Goal: Information Seeking & Learning: Get advice/opinions

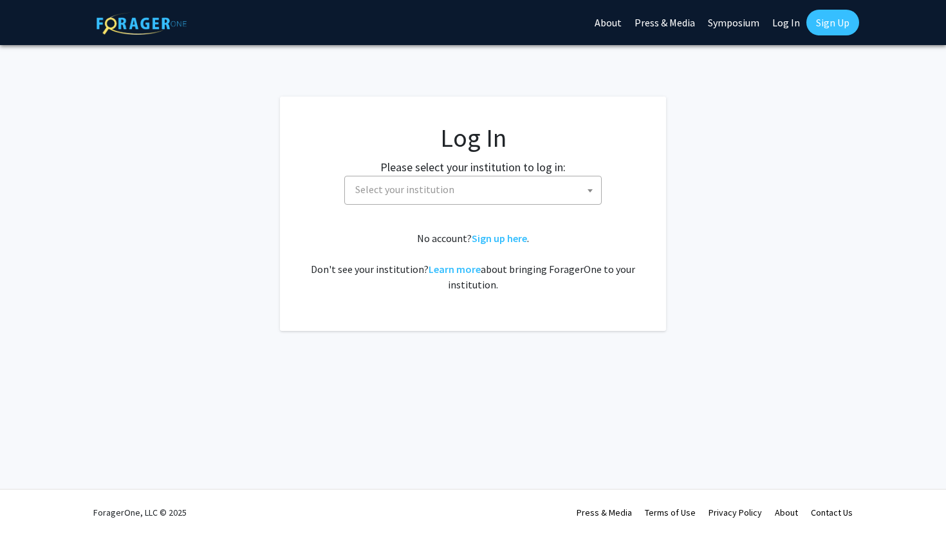
select select
click at [515, 187] on span "Select your institution" at bounding box center [475, 189] width 251 height 26
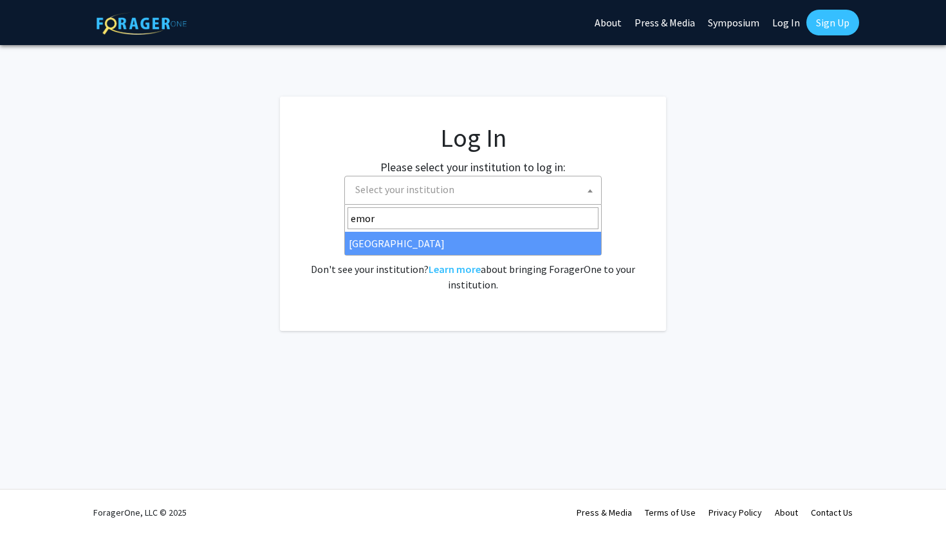
type input "emor"
select select "12"
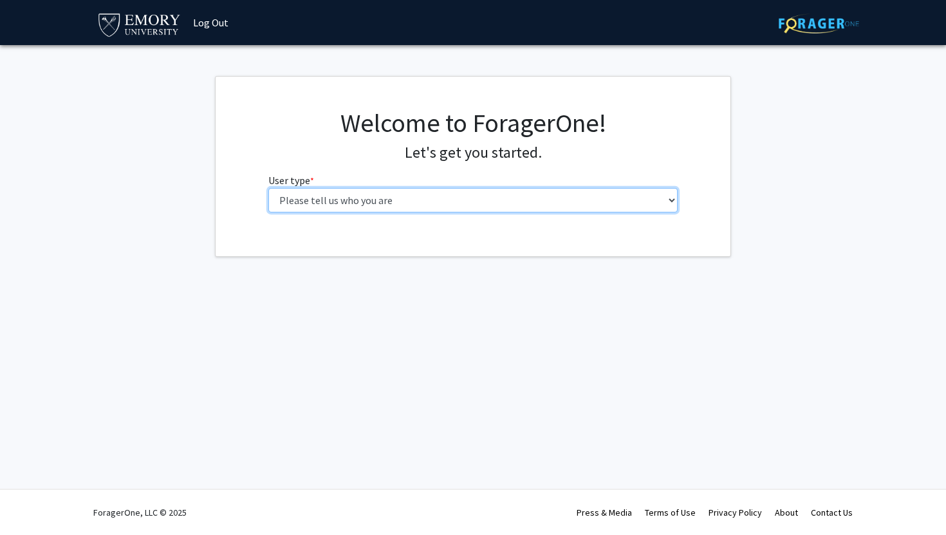
click at [468, 202] on select "Please tell us who you are Undergraduate Student Master's Student Doctoral Cand…" at bounding box center [473, 200] width 410 height 24
select select "1: undergrad"
click at [268, 188] on select "Please tell us who you are Undergraduate Student Master's Student Doctoral Cand…" at bounding box center [473, 200] width 410 height 24
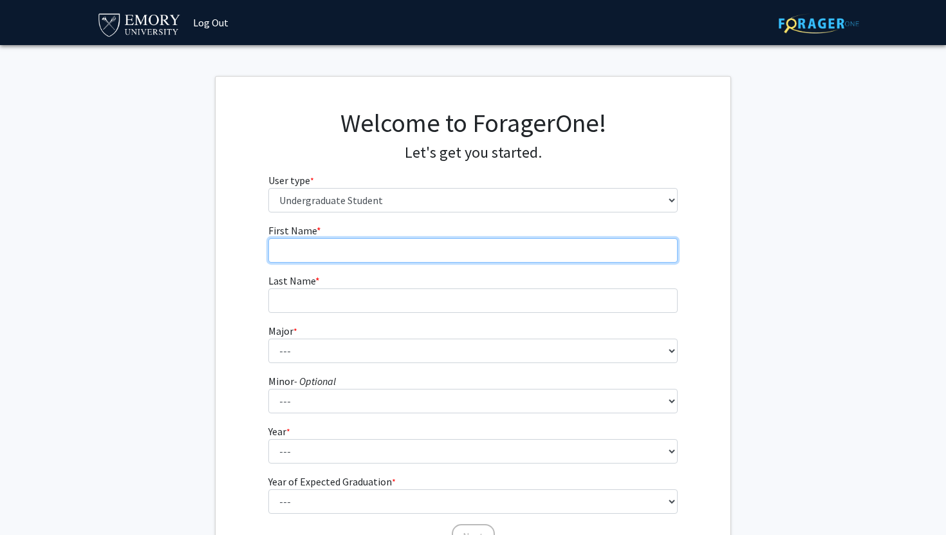
click at [488, 254] on input "First Name * required" at bounding box center [473, 250] width 410 height 24
type input "Sage"
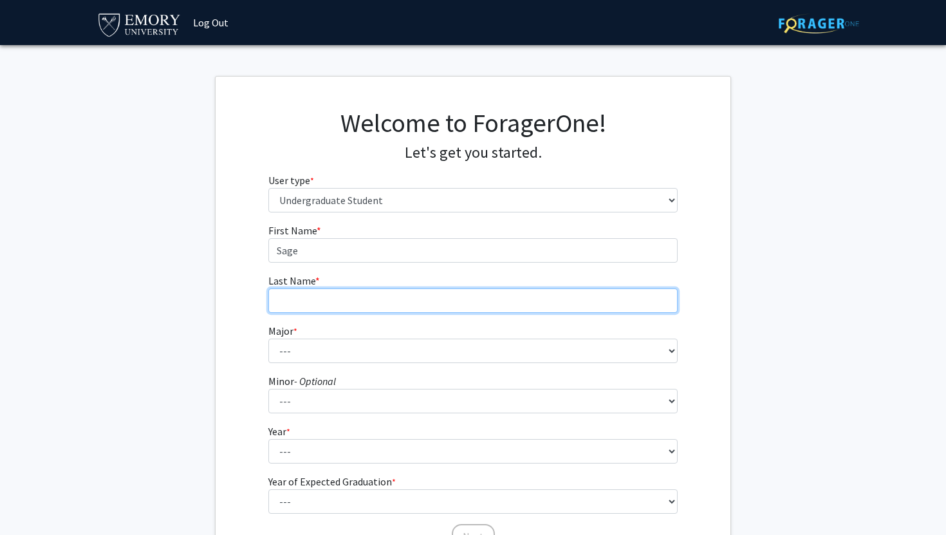
type input "Buchris"
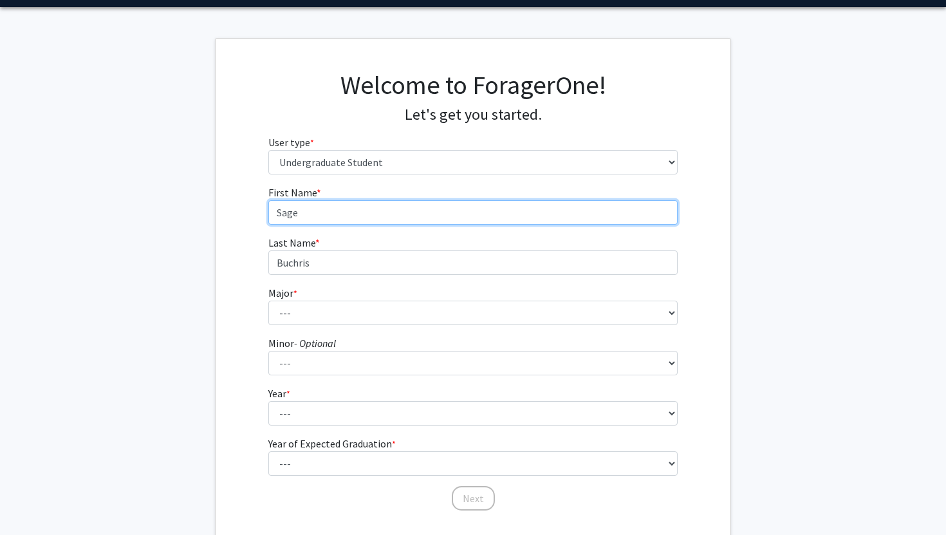
scroll to position [55, 0]
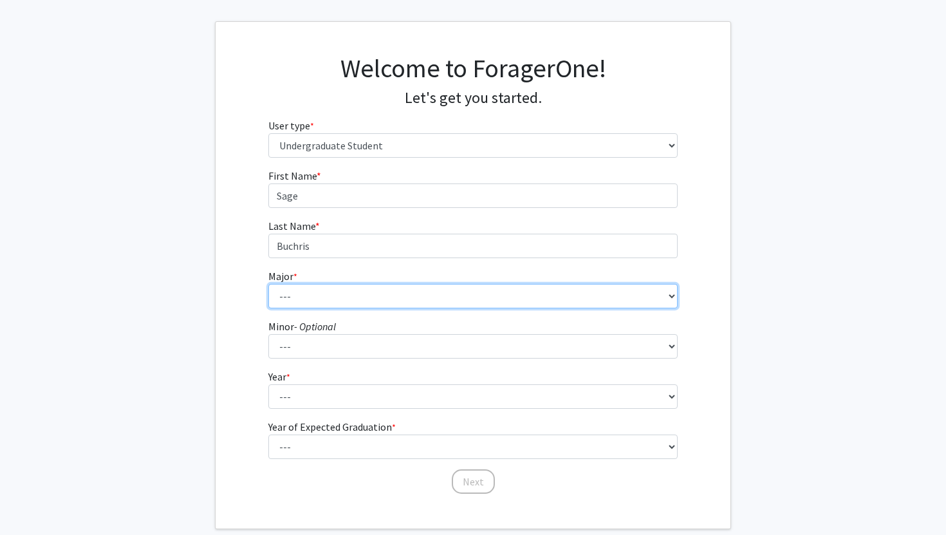
click at [351, 295] on select "--- Accounting African American Studies African Studies American Studies Analyt…" at bounding box center [473, 296] width 410 height 24
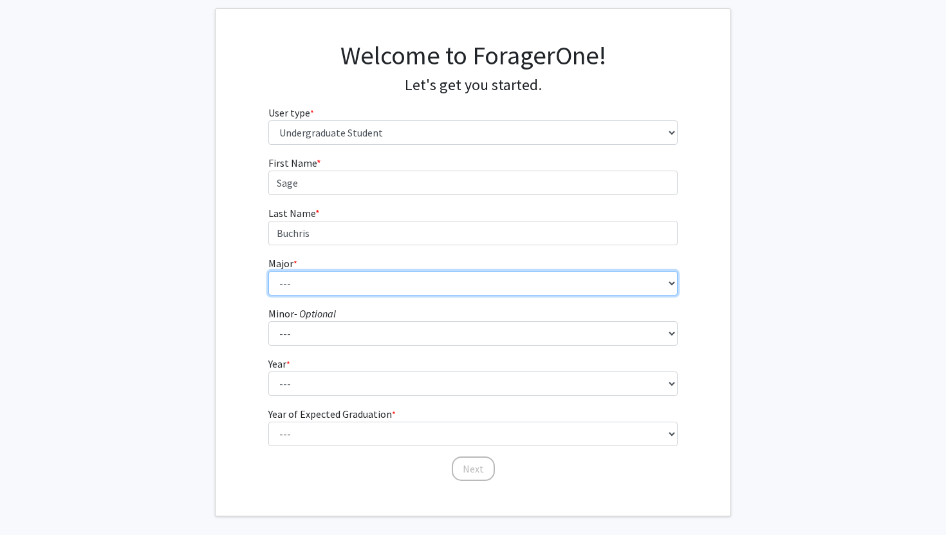
scroll to position [69, 0]
click at [366, 283] on select "--- Accounting African American Studies African Studies American Studies Analyt…" at bounding box center [473, 282] width 410 height 24
click at [283, 273] on select "--- Accounting African American Studies African Studies American Studies Analyt…" at bounding box center [473, 282] width 410 height 24
click at [617, 281] on select "--- Accounting African American Studies African Studies American Studies Analyt…" at bounding box center [473, 282] width 410 height 24
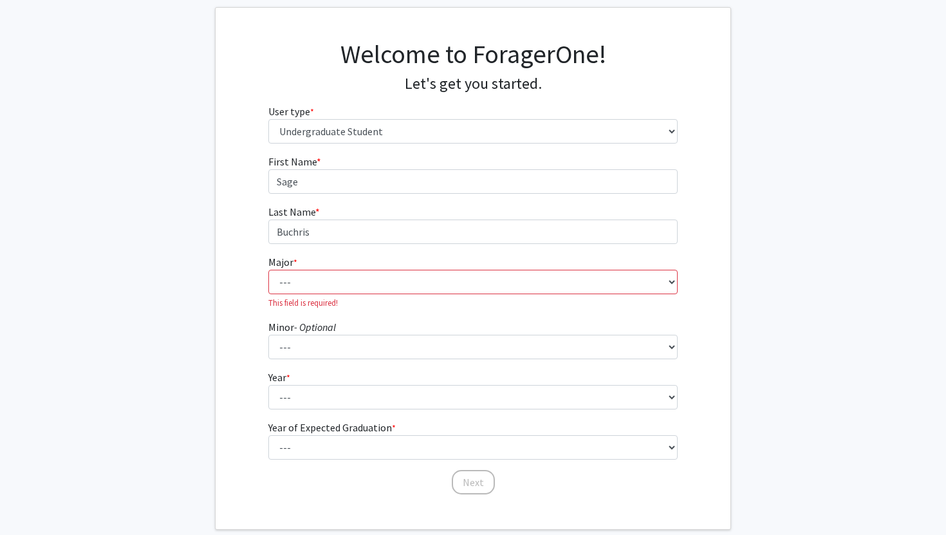
click at [482, 268] on fg-select "Major * required --- Accounting African American Studies African Studies Americ…" at bounding box center [473, 281] width 410 height 55
click at [472, 289] on select "--- Accounting African American Studies African Studies American Studies Analyt…" at bounding box center [473, 282] width 410 height 24
click at [560, 283] on select "--- Accounting African American Studies African Studies American Studies Analyt…" at bounding box center [473, 282] width 410 height 24
click at [449, 290] on select "--- Accounting African American Studies African Studies American Studies Analyt…" at bounding box center [473, 282] width 410 height 24
select select "64: 1024"
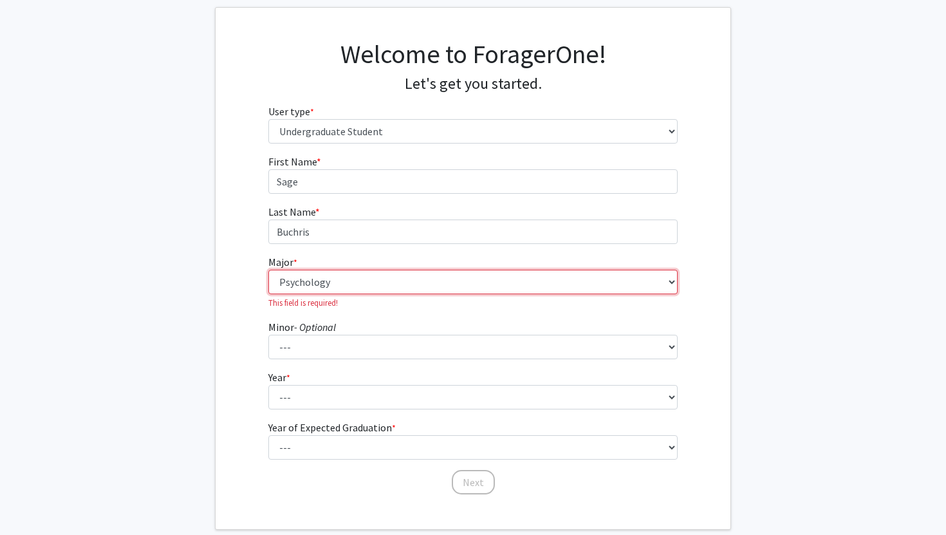
click at [268, 270] on select "--- Accounting African American Studies African Studies American Studies Analyt…" at bounding box center [473, 282] width 410 height 24
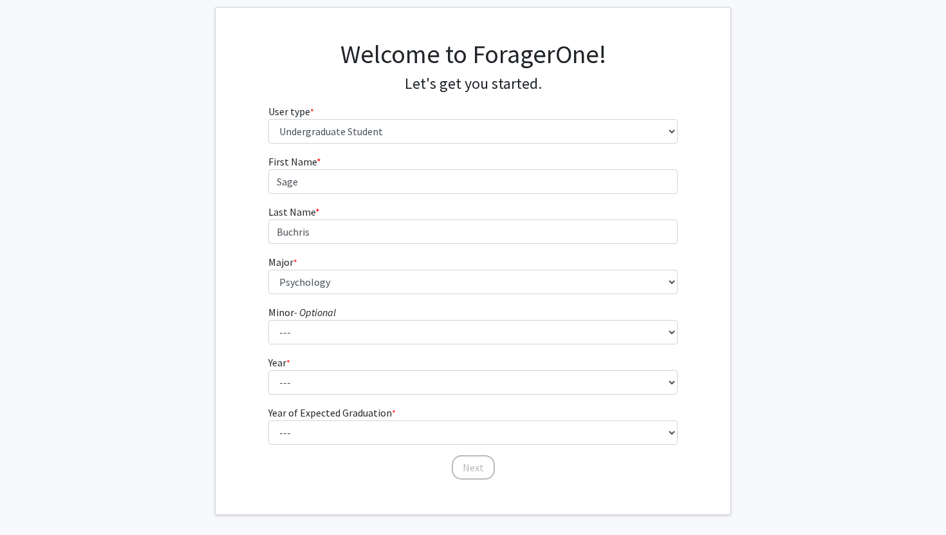
click at [324, 315] on icon "- Optional" at bounding box center [315, 312] width 42 height 13
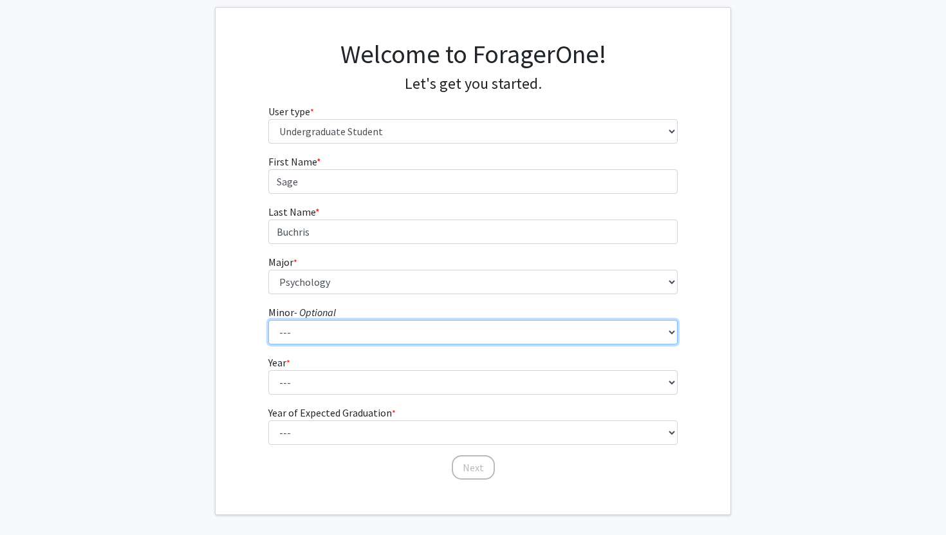
click at [324, 320] on select "--- African American Studies African Studies American Studies Ancient Mediterra…" at bounding box center [473, 332] width 410 height 24
click at [324, 328] on select "--- African American Studies African Studies American Studies Ancient Mediterra…" at bounding box center [473, 332] width 410 height 24
select select "50: 777"
click at [268, 320] on select "--- African American Studies African Studies American Studies Ancient Mediterra…" at bounding box center [473, 332] width 410 height 24
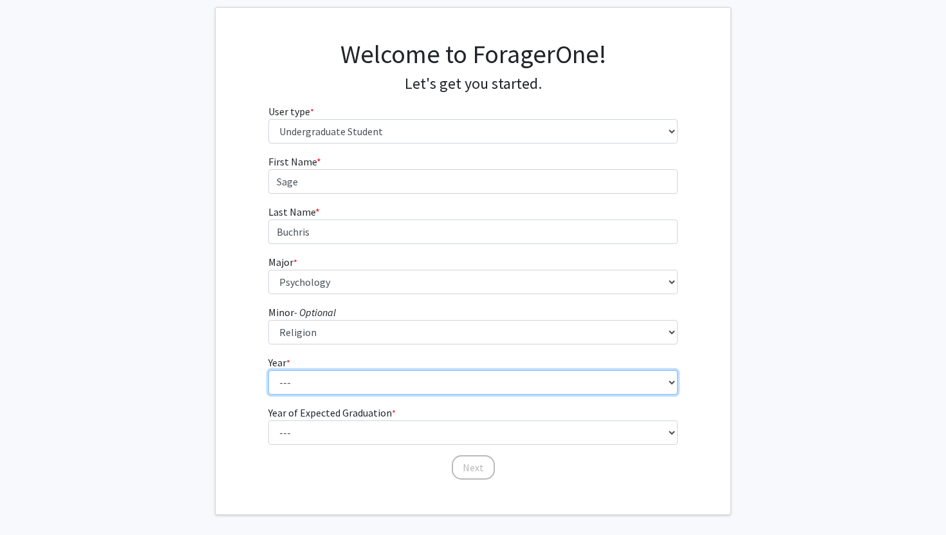
click at [328, 376] on select "--- First-year Sophomore Junior Senior Postbaccalaureate Certificate" at bounding box center [473, 382] width 410 height 24
select select "2: sophomore"
click at [268, 370] on select "--- First-year Sophomore Junior Senior Postbaccalaureate Certificate" at bounding box center [473, 382] width 410 height 24
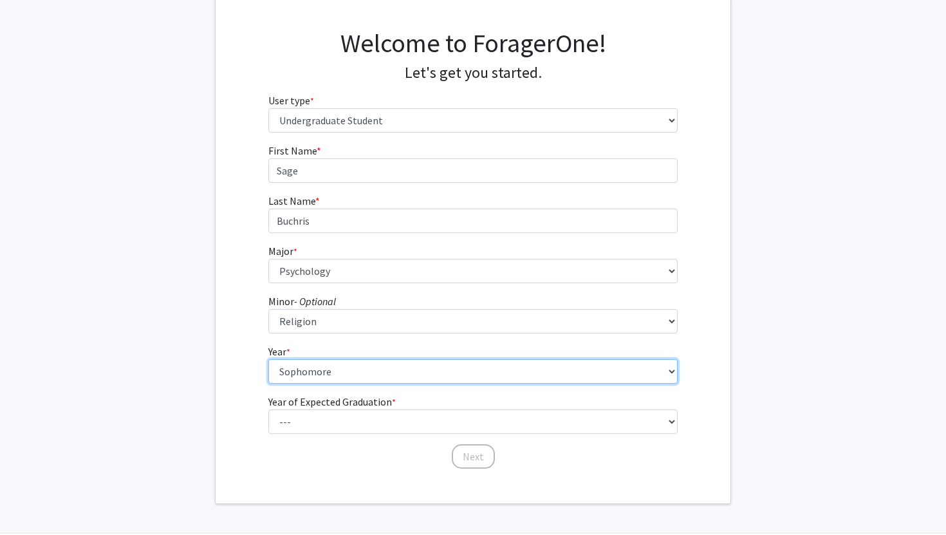
scroll to position [81, 0]
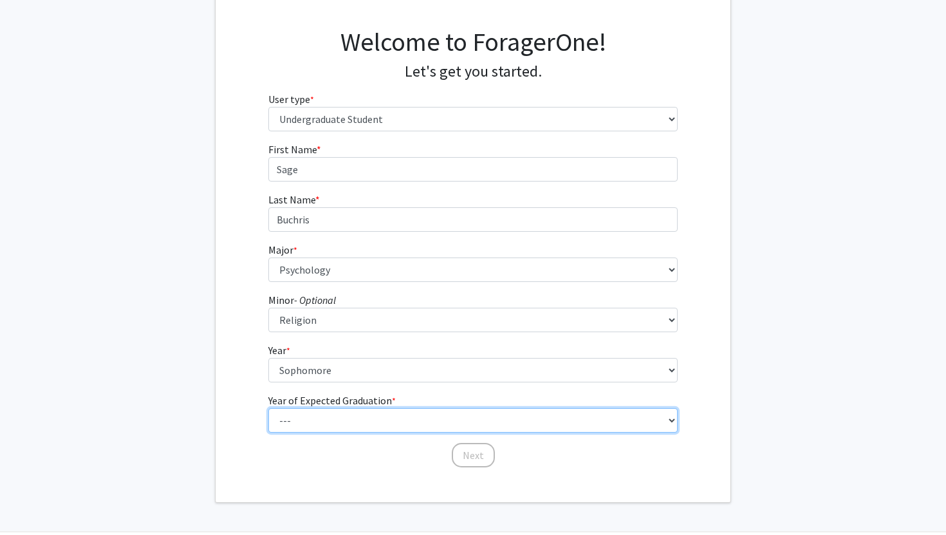
click at [389, 423] on select "--- 2025 2026 2027 2028 2029 2030 2031 2032 2033 2034" at bounding box center [473, 420] width 410 height 24
select select "4: 2028"
click at [268, 408] on select "--- 2025 2026 2027 2028 2029 2030 2031 2032 2033 2034" at bounding box center [473, 420] width 410 height 24
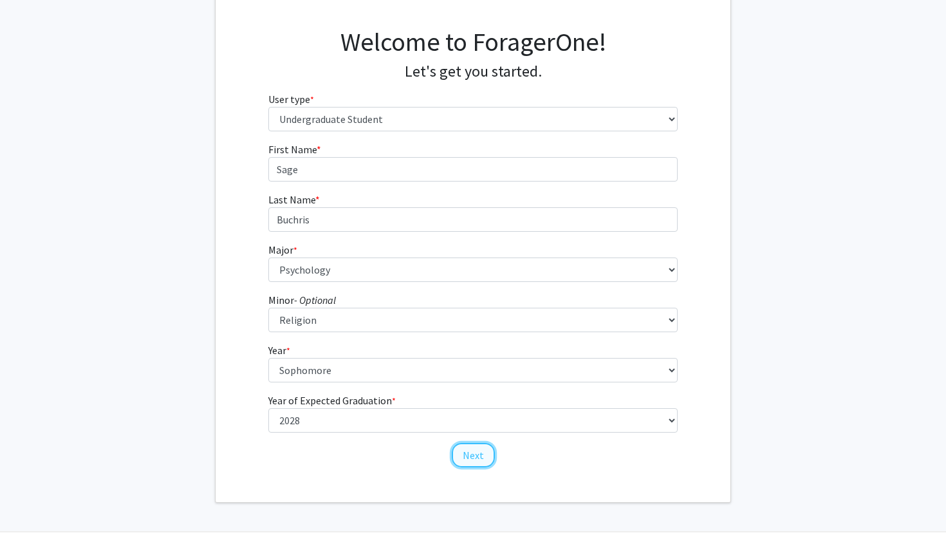
click at [463, 454] on button "Next" at bounding box center [473, 455] width 43 height 24
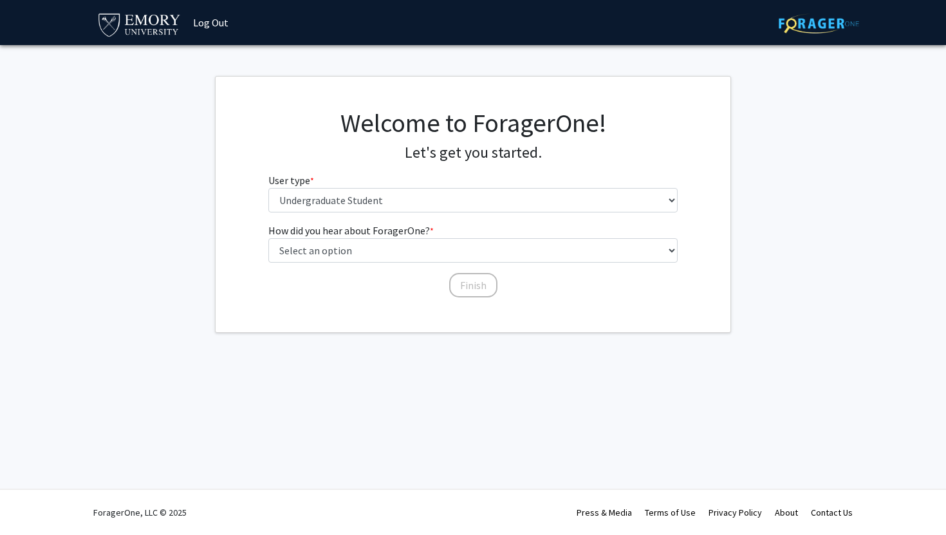
scroll to position [0, 0]
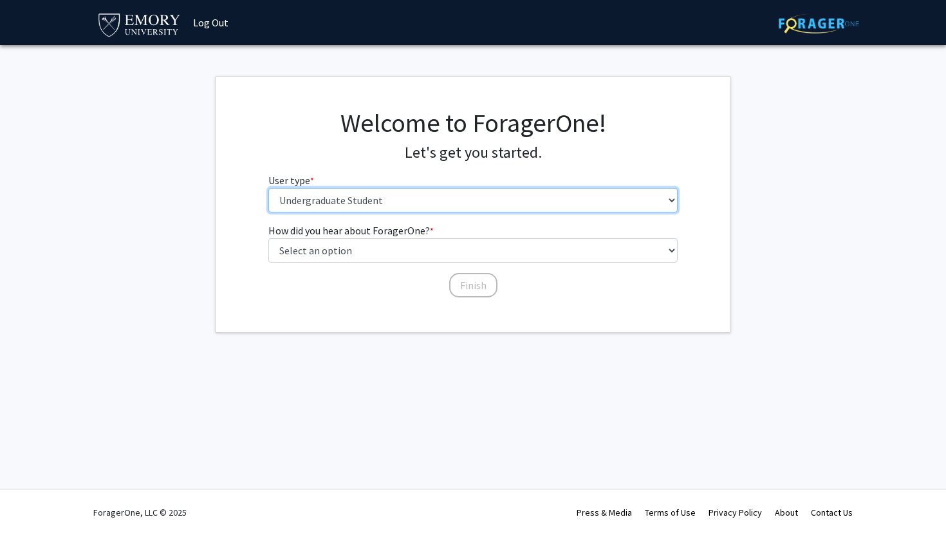
click at [386, 205] on select "Please tell us who you are Undergraduate Student Master's Student Doctoral Cand…" at bounding box center [473, 200] width 410 height 24
click at [268, 188] on select "Please tell us who you are Undergraduate Student Master's Student Doctoral Cand…" at bounding box center [473, 200] width 410 height 24
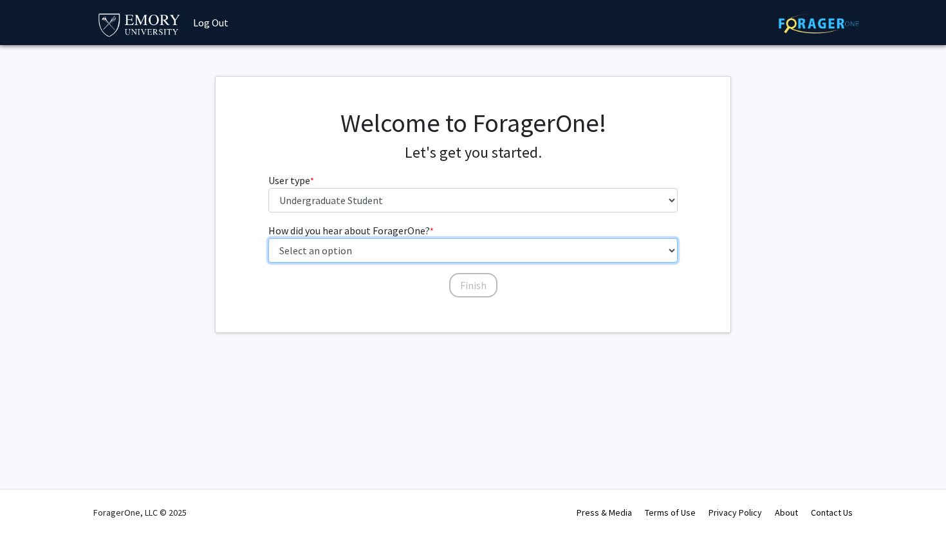
click at [383, 243] on select "Select an option Peer/student recommendation Faculty/staff recommendation Unive…" at bounding box center [473, 250] width 410 height 24
select select "2: faculty_recommendation"
click at [268, 238] on select "Select an option Peer/student recommendation Faculty/staff recommendation Unive…" at bounding box center [473, 250] width 410 height 24
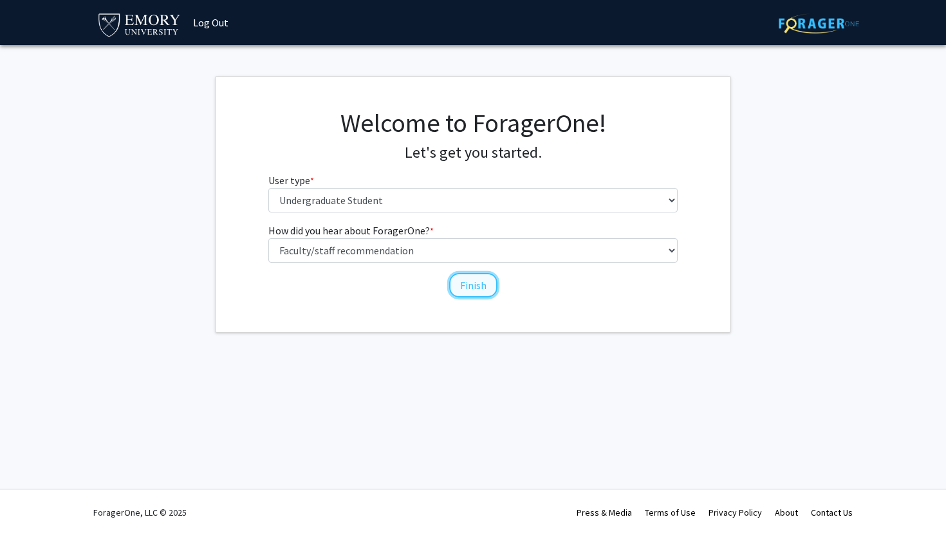
click at [472, 282] on button "Finish" at bounding box center [473, 285] width 48 height 24
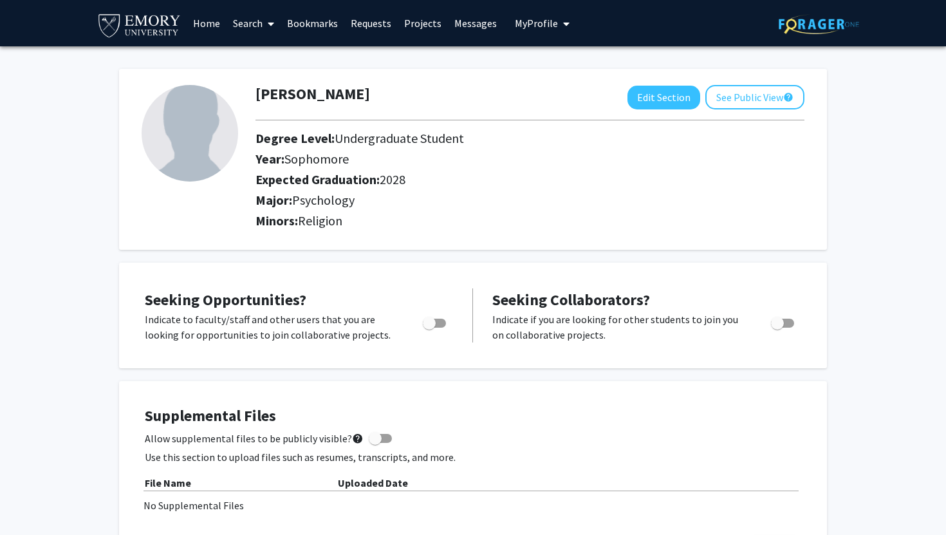
click at [432, 324] on span "Toggle" at bounding box center [429, 323] width 13 height 13
click at [429, 328] on input "Are you actively seeking opportunities?" at bounding box center [429, 328] width 1 height 1
checkbox input "true"
click at [253, 32] on link "Search" at bounding box center [254, 23] width 54 height 45
click at [266, 60] on span "Faculty/Staff" at bounding box center [274, 59] width 95 height 26
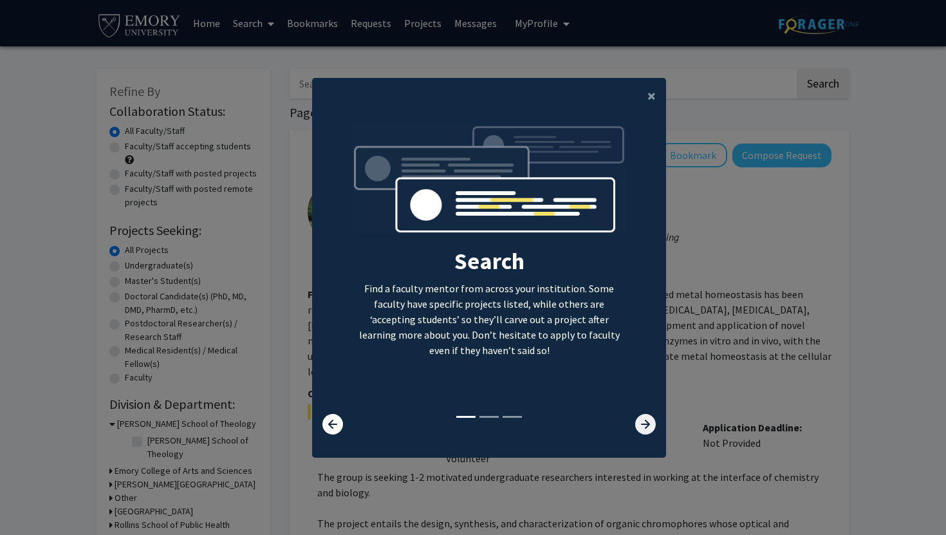
click at [642, 420] on icon at bounding box center [645, 424] width 21 height 21
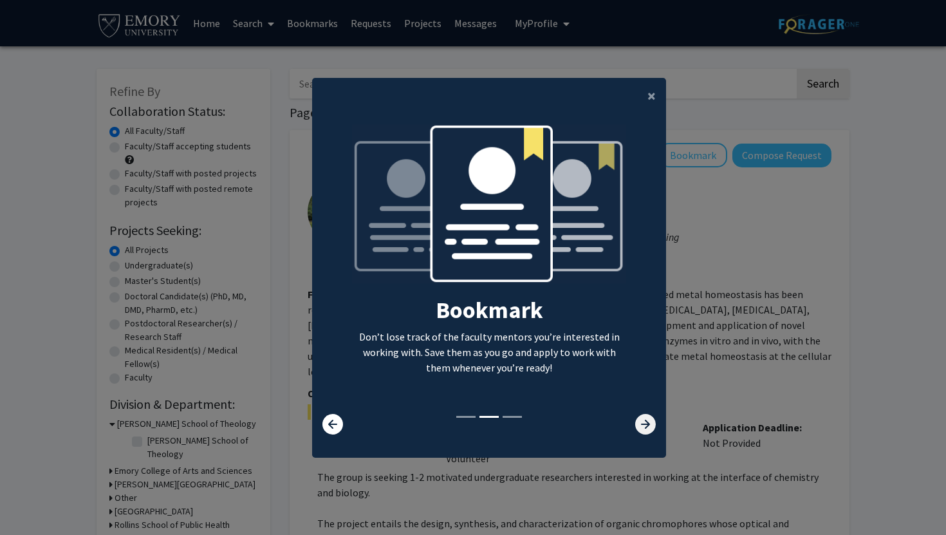
click at [642, 420] on icon at bounding box center [645, 424] width 21 height 21
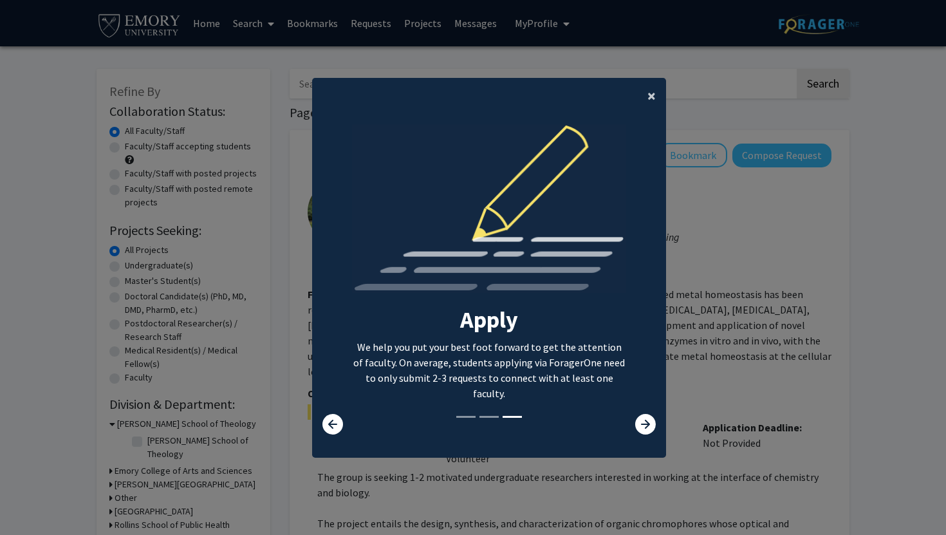
click at [644, 106] on button "×" at bounding box center [651, 96] width 29 height 36
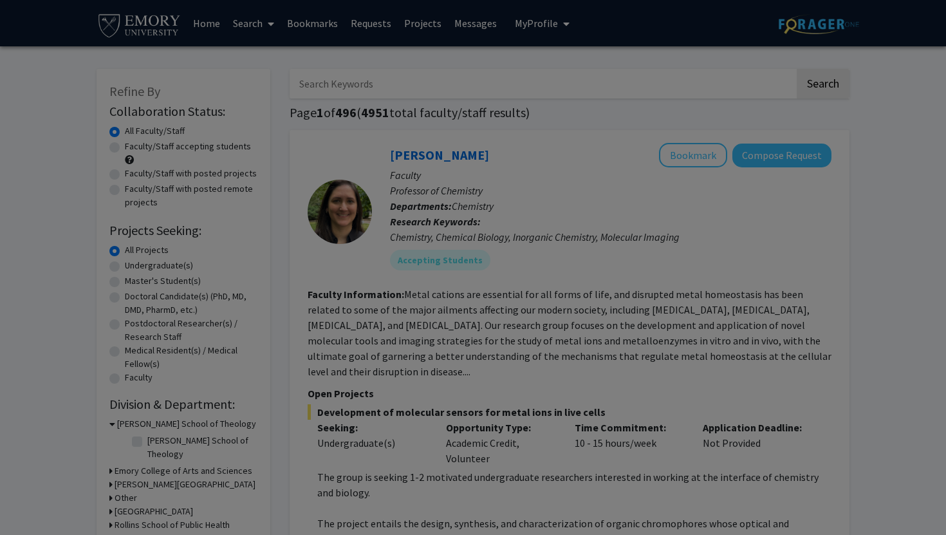
click at [644, 102] on div "Search Find a faculty mentor from across your institution. Some faculty have sp…" at bounding box center [489, 144] width 353 height 290
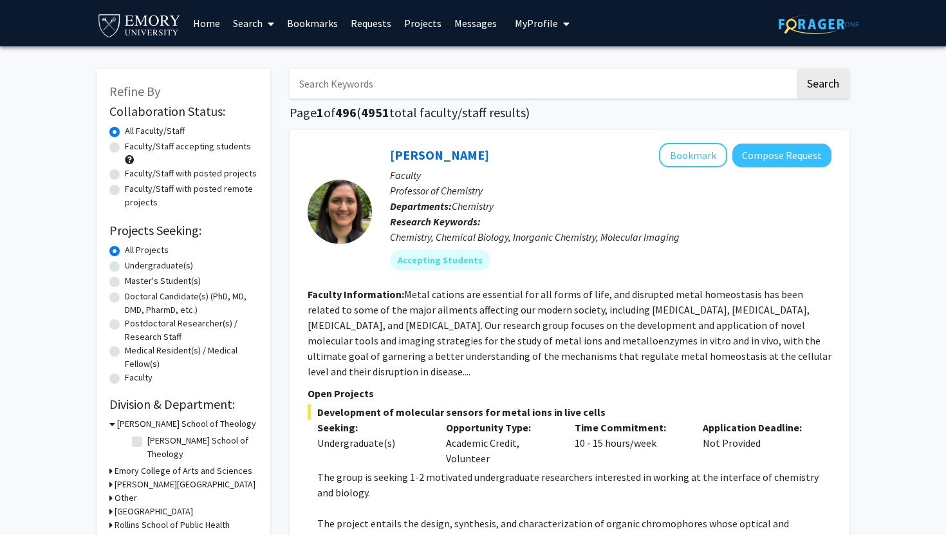
click at [186, 152] on label "Faculty/Staff accepting students" at bounding box center [188, 147] width 126 height 14
click at [133, 148] on input "Faculty/Staff accepting students" at bounding box center [129, 144] width 8 height 8
radio input "true"
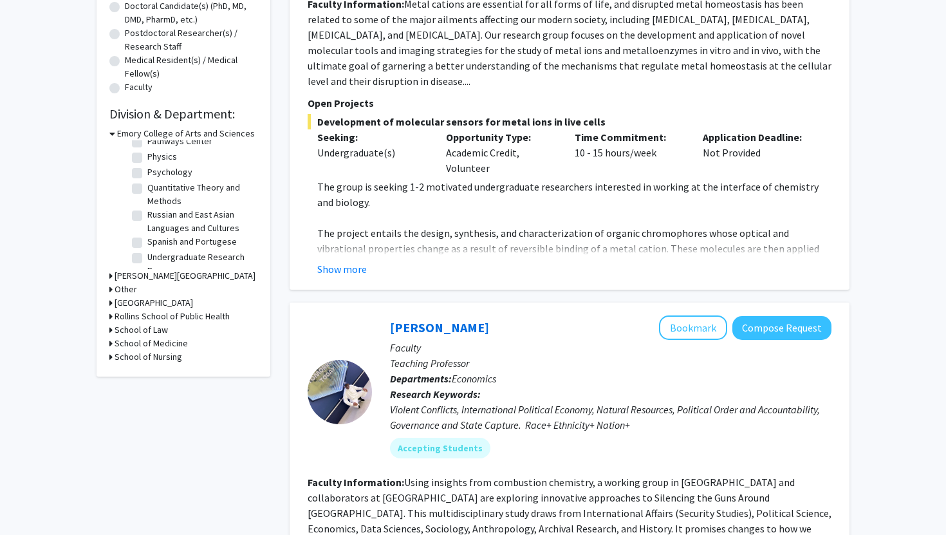
scroll to position [325, 0]
click at [147, 174] on label "Psychology" at bounding box center [169, 181] width 45 height 14
click at [147, 174] on input "Psychology" at bounding box center [151, 178] width 8 height 8
checkbox input "true"
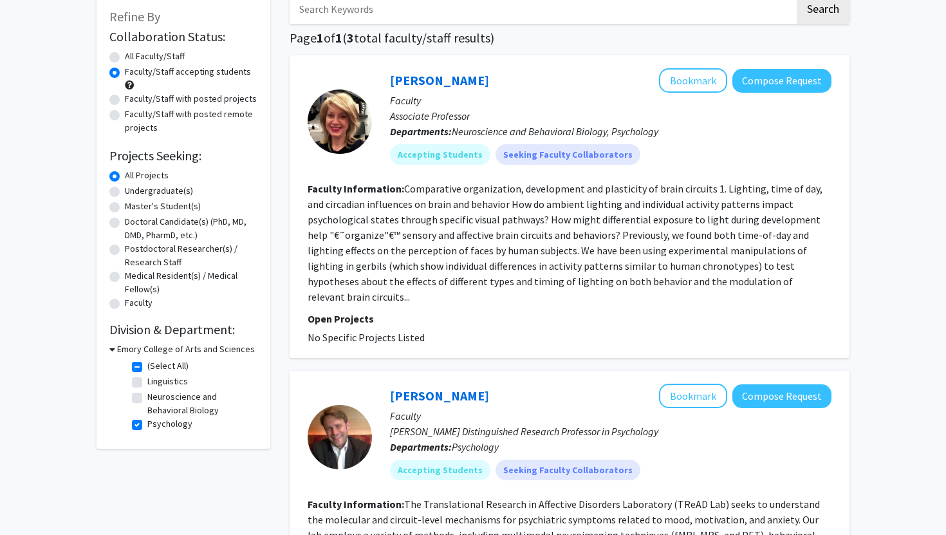
scroll to position [76, 0]
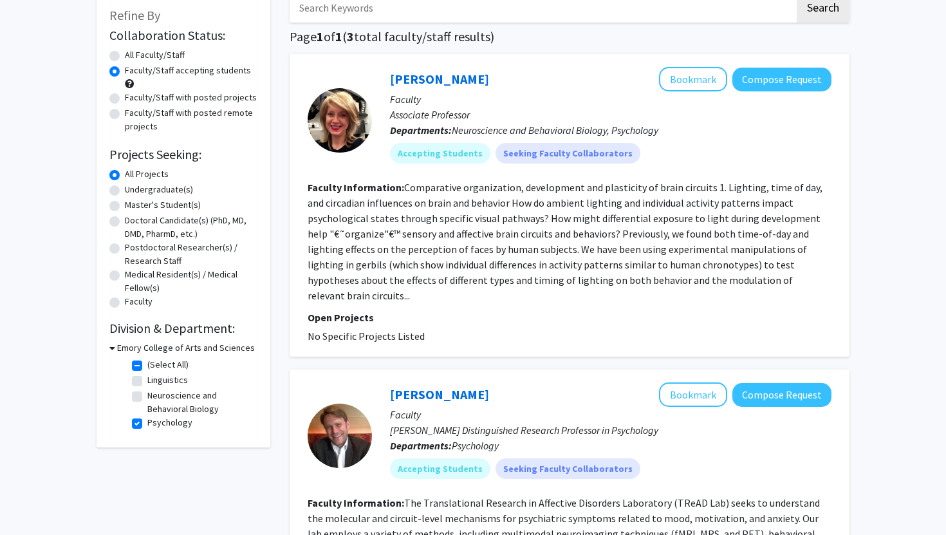
click at [147, 382] on label "Linguistics" at bounding box center [167, 380] width 41 height 14
click at [147, 382] on input "Linguistics" at bounding box center [151, 377] width 8 height 8
checkbox input "true"
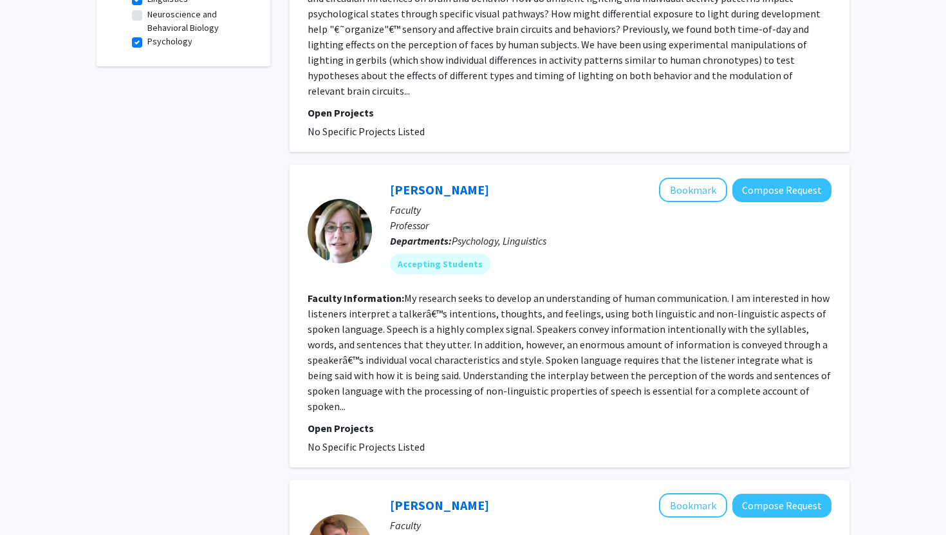
scroll to position [523, 0]
